Goal: Feedback & Contribution: Submit feedback/report problem

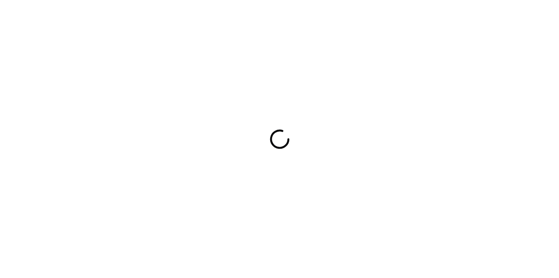
click at [353, 122] on div at bounding box center [279, 139] width 559 height 278
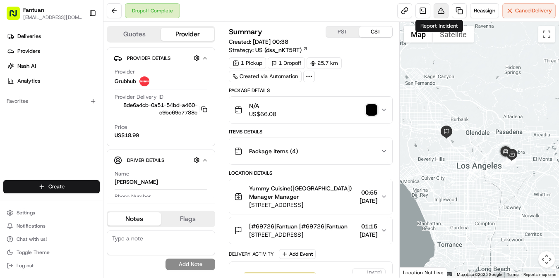
click at [439, 10] on button at bounding box center [440, 10] width 15 height 15
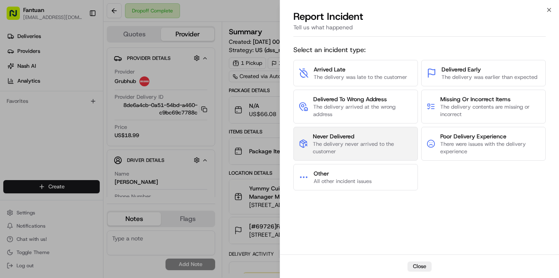
click at [383, 145] on span "The delivery never arrived to the customer" at bounding box center [363, 148] width 100 height 15
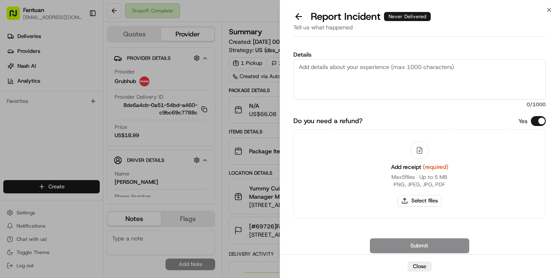
click at [503, 78] on textarea "Details" at bounding box center [419, 79] width 253 height 41
paste textarea "The order was completed but the customer didn't receive it. The driver didn't c…"
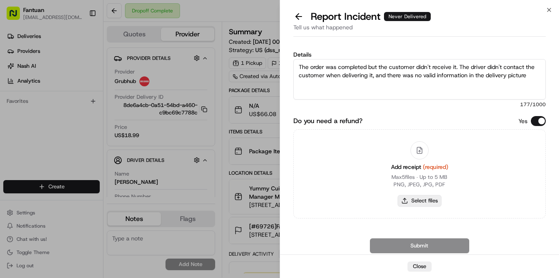
type textarea "The order was completed but the customer didn't receive it. The driver didn't c…"
click at [430, 199] on button "Select files" at bounding box center [419, 201] width 44 height 12
type input "C:\fakepath\1956763775075913728.jpeg"
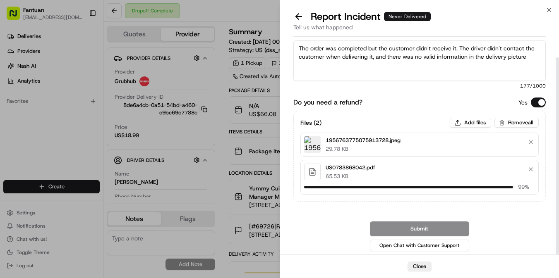
scroll to position [14, 0]
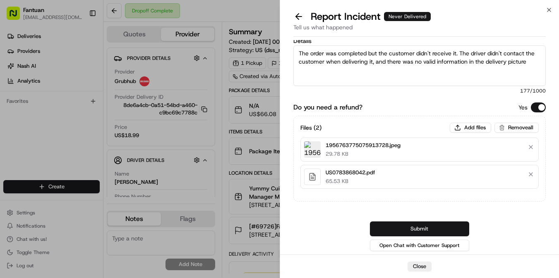
click at [406, 228] on button "Submit" at bounding box center [419, 229] width 99 height 15
